Goal: Find specific page/section: Find specific page/section

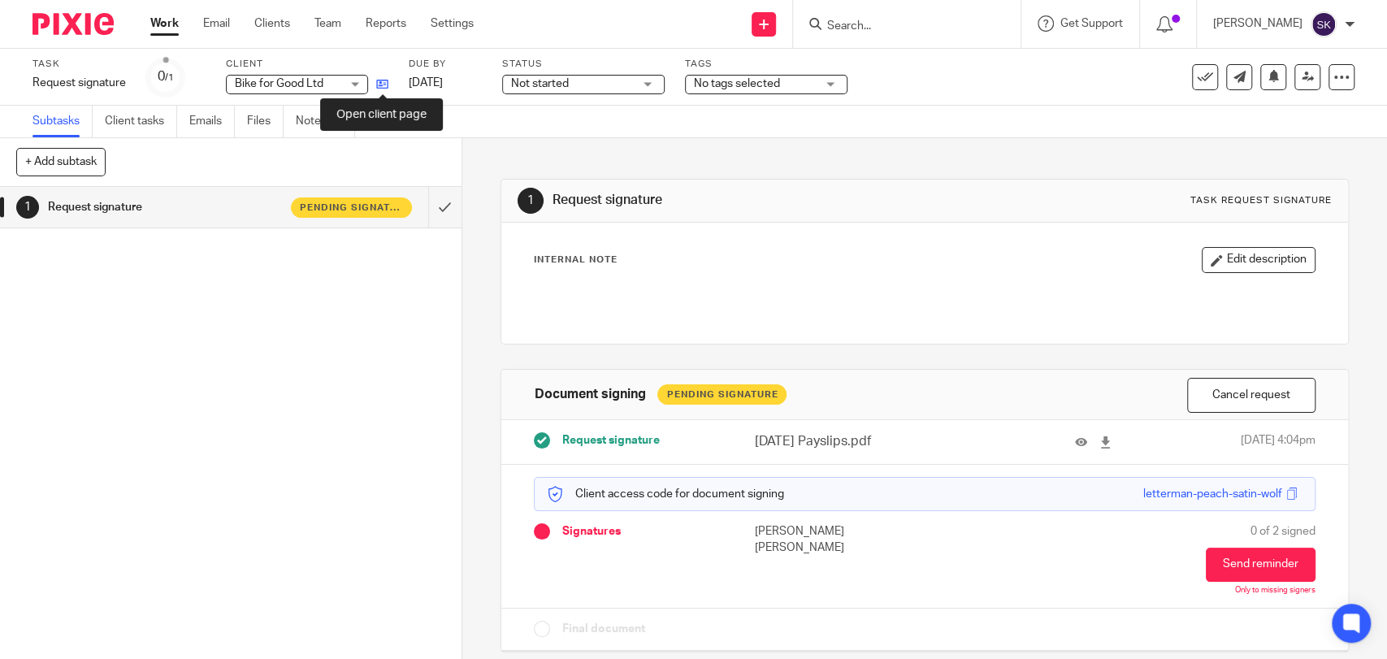
click at [381, 86] on icon at bounding box center [382, 84] width 12 height 12
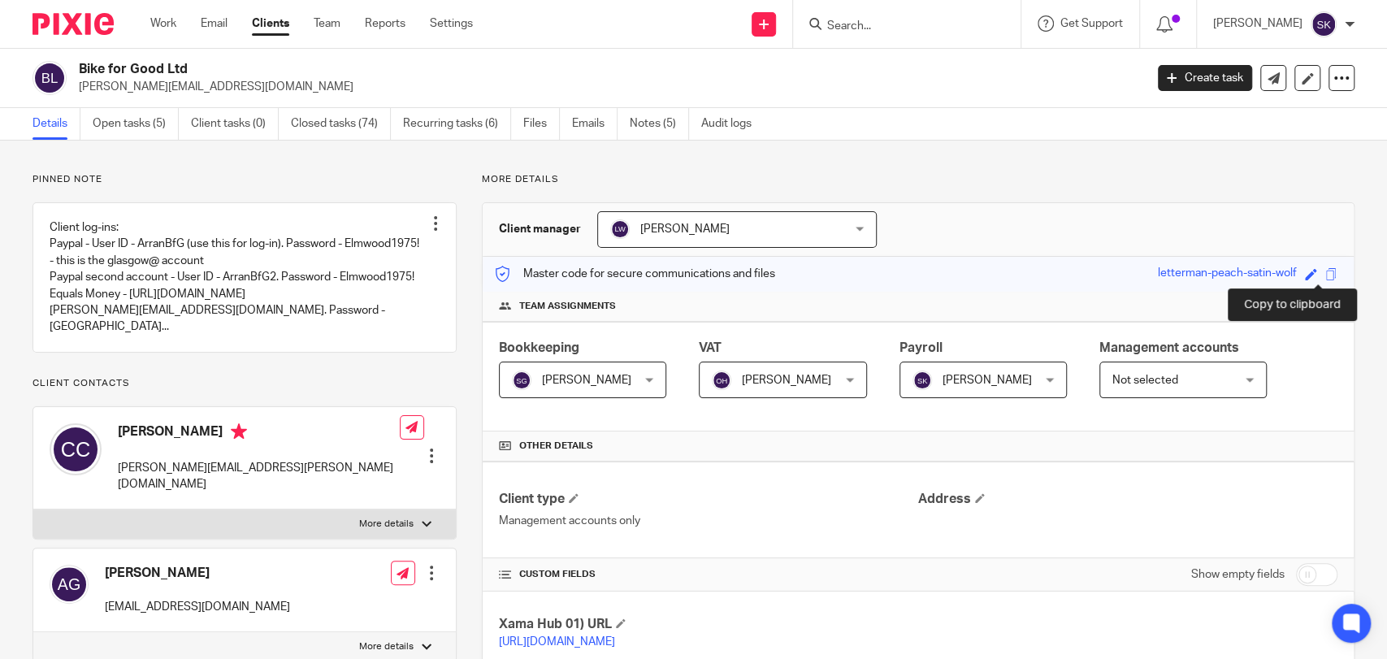
click at [1325, 275] on span at bounding box center [1331, 274] width 12 height 12
